Goal: Task Accomplishment & Management: Manage account settings

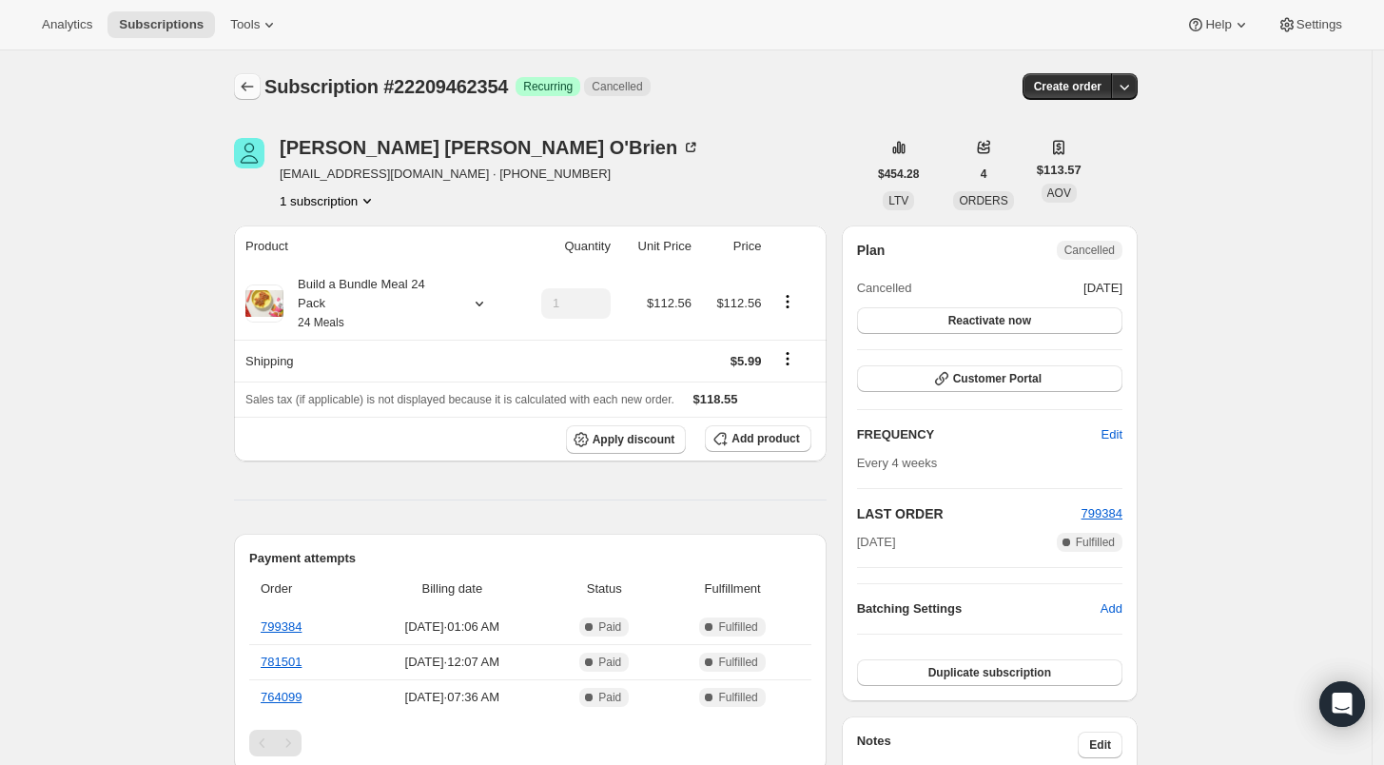
click at [256, 96] on button "Subscriptions" at bounding box center [247, 86] width 27 height 27
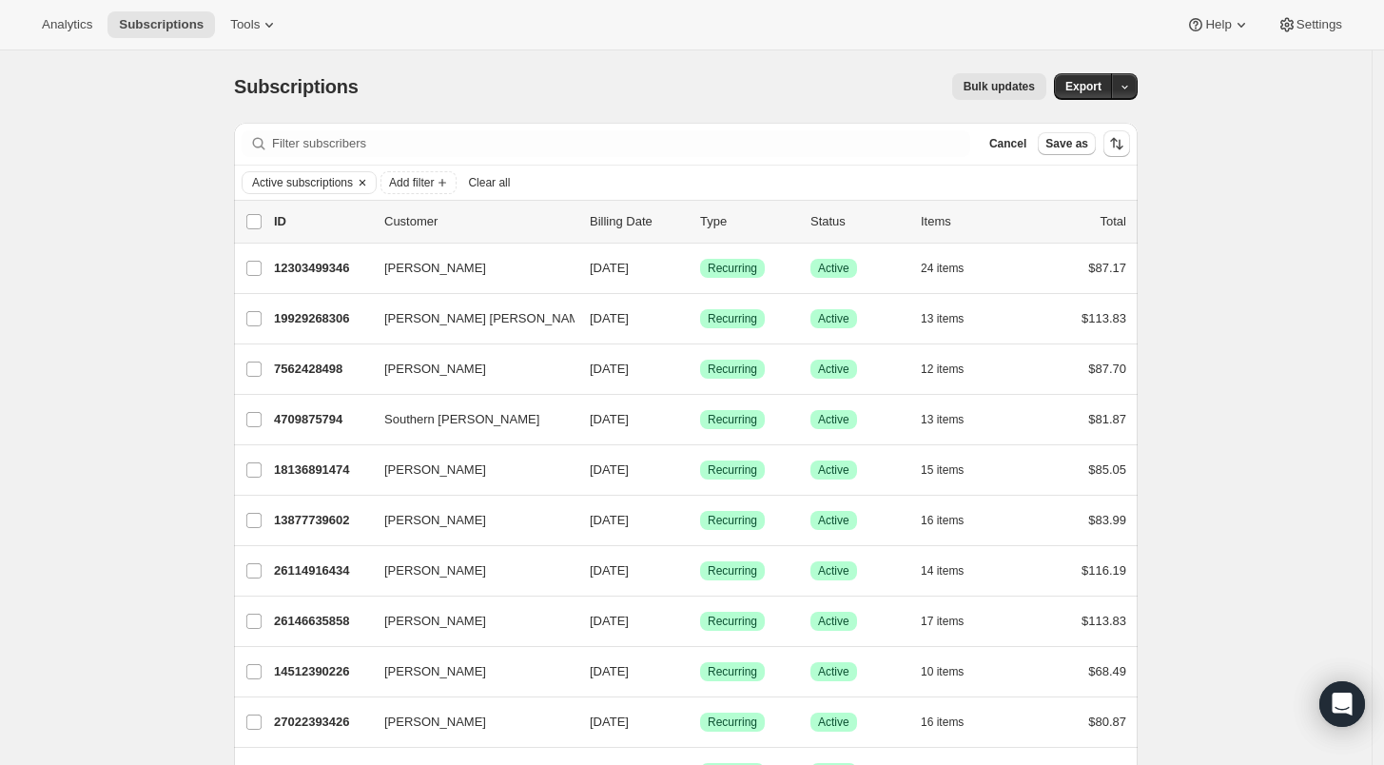
click at [361, 181] on icon "Clear" at bounding box center [362, 182] width 15 height 15
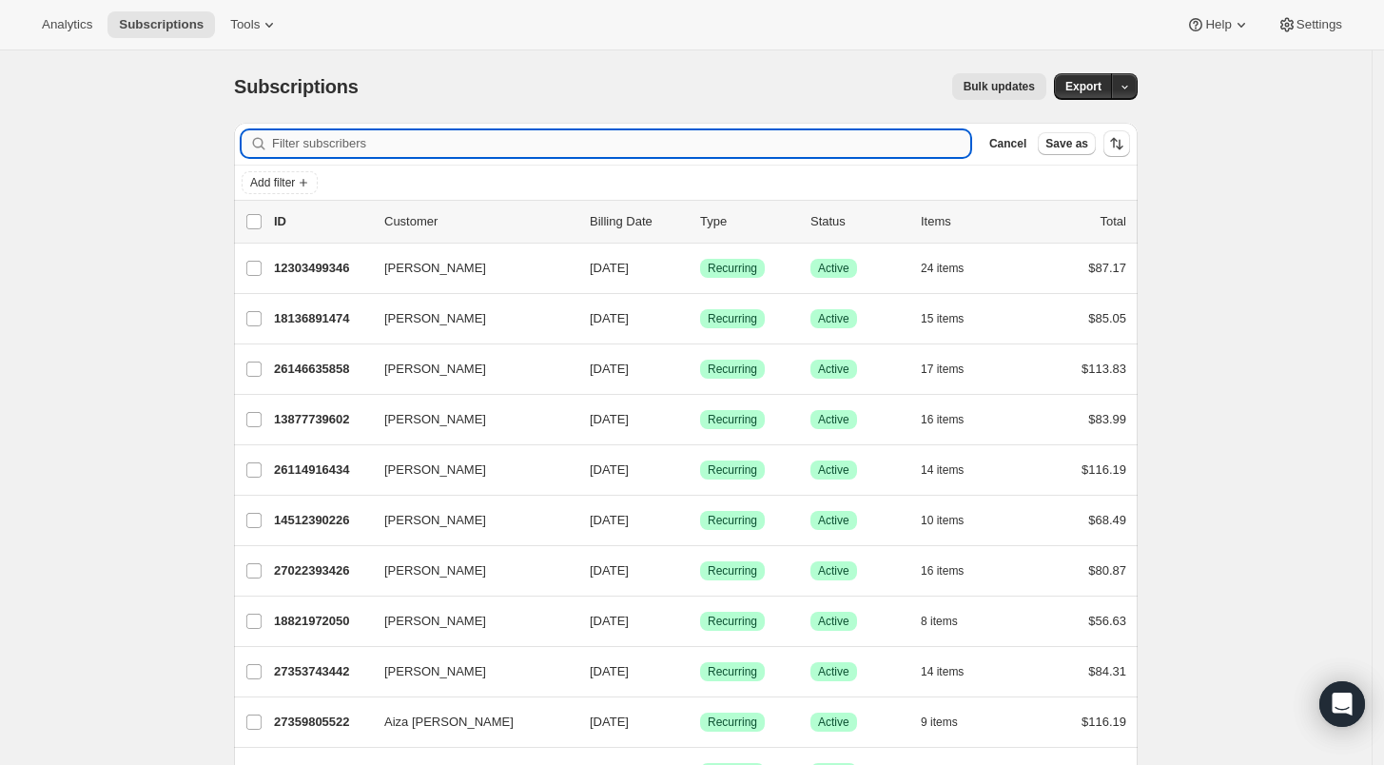
click at [297, 147] on input "Filter subscribers" at bounding box center [621, 143] width 698 height 27
paste input "runnerlori@yahoo.com"
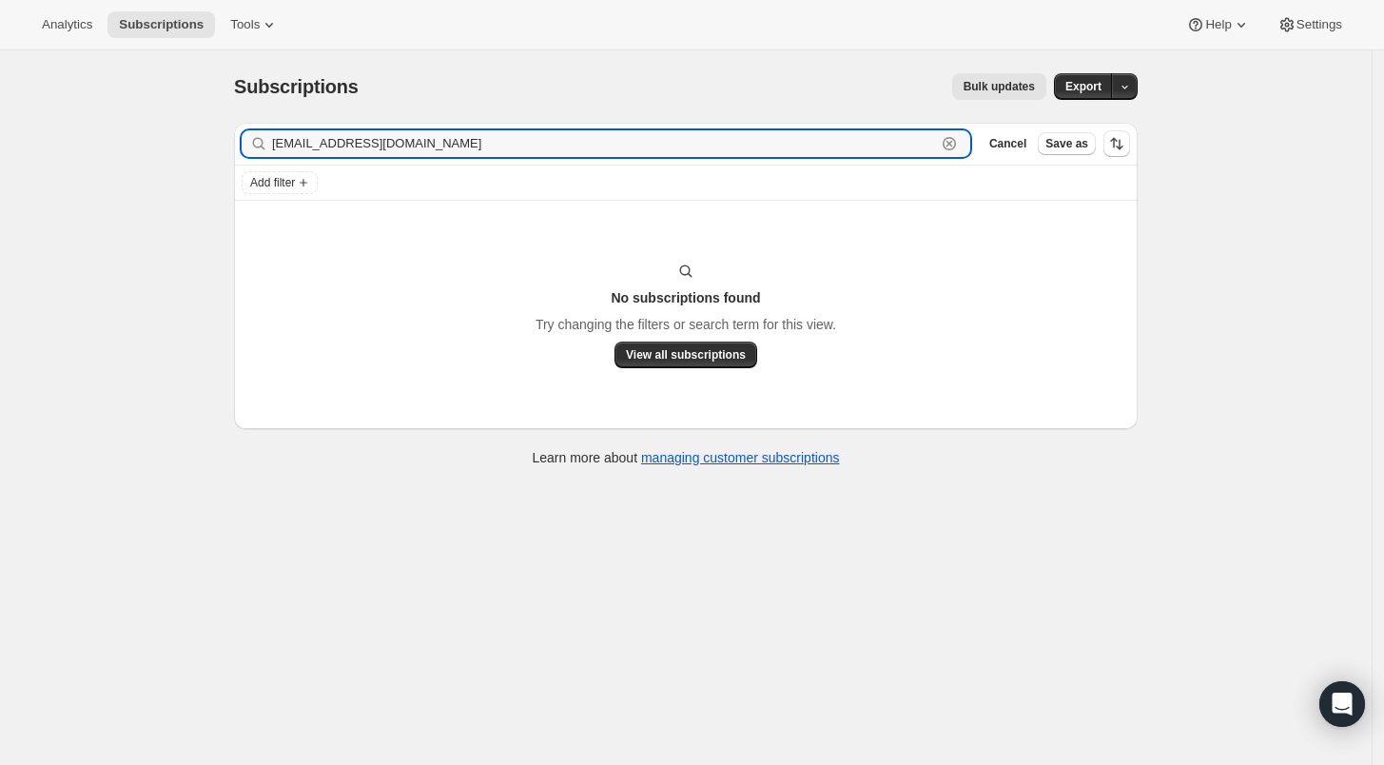
type input "runnerlori@yahoo.com"
